Goal: Register for event/course

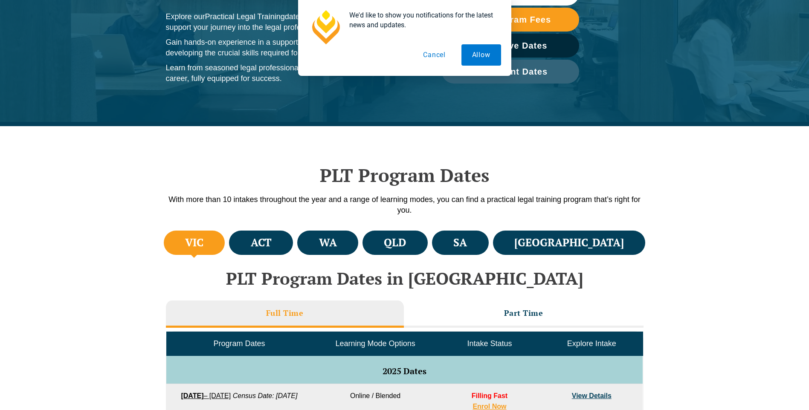
click at [197, 242] on h4 "VIC" at bounding box center [194, 243] width 18 height 14
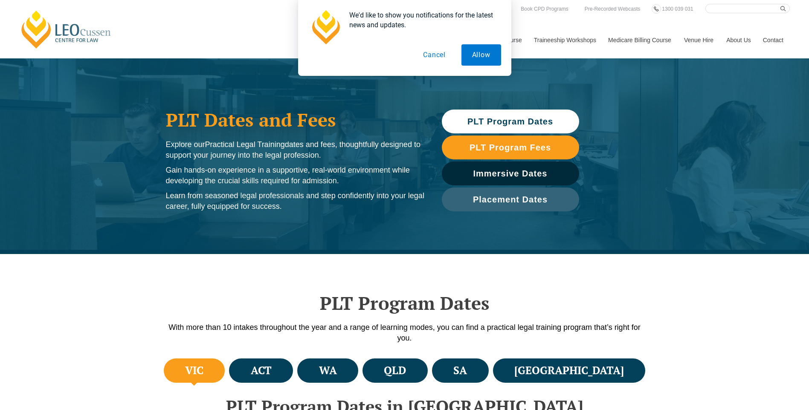
click at [436, 55] on button "Cancel" at bounding box center [434, 54] width 44 height 21
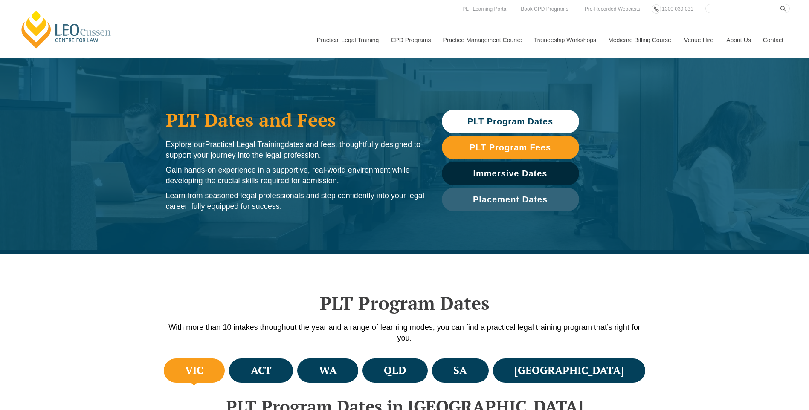
click at [632, 40] on link "Medicare Billing Course" at bounding box center [639, 40] width 76 height 37
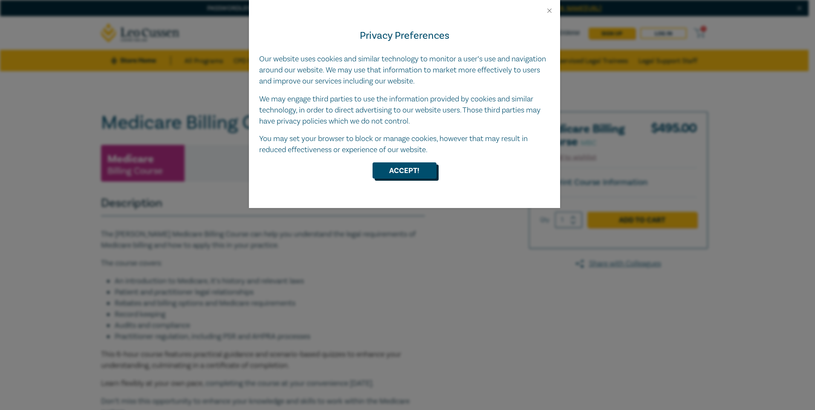
click at [417, 169] on button "Accept!" at bounding box center [405, 170] width 64 height 16
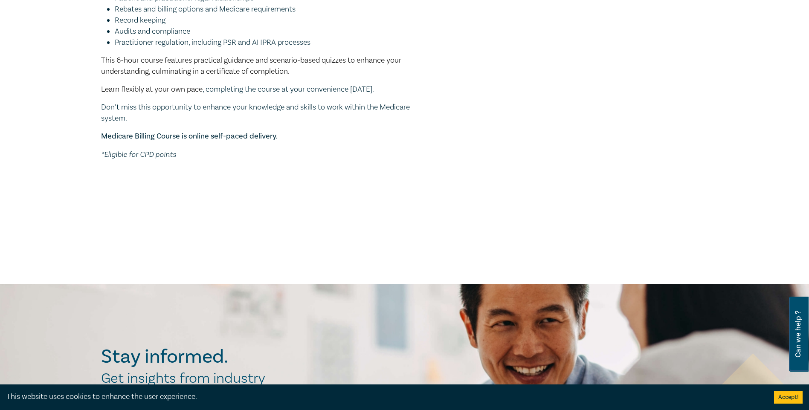
scroll to position [298, 0]
